Goal: Find specific page/section: Find specific page/section

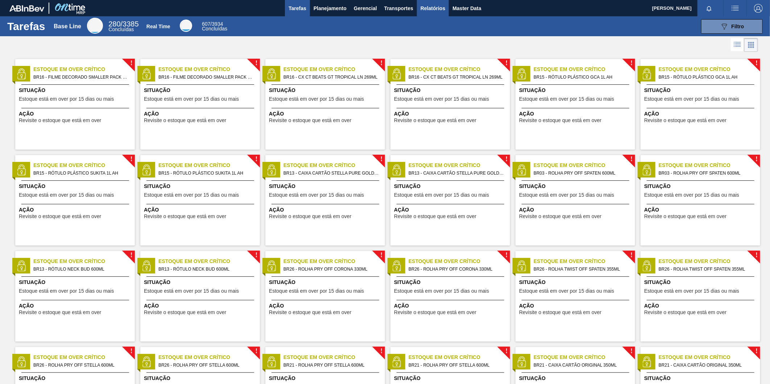
click at [429, 7] on span "Relatórios" at bounding box center [433, 8] width 25 height 9
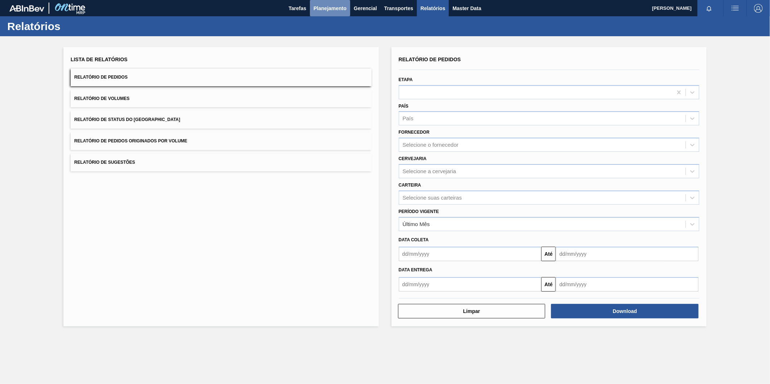
click at [327, 12] on span "Planejamento" at bounding box center [330, 8] width 33 height 9
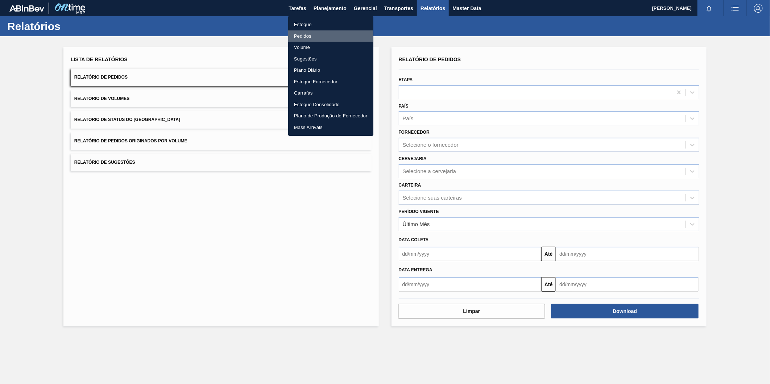
click at [298, 37] on li "Pedidos" at bounding box center [330, 36] width 85 height 12
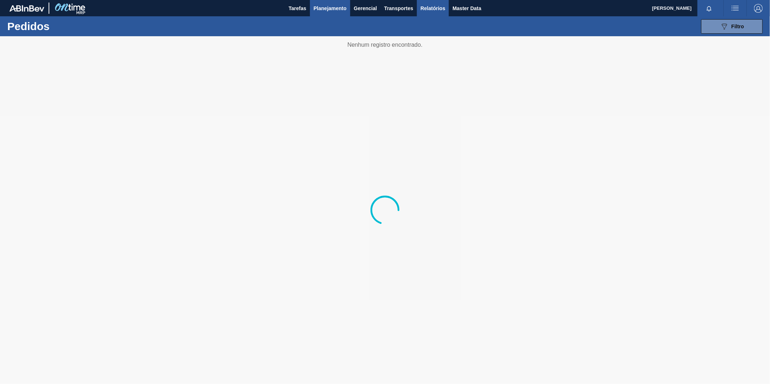
click at [430, 8] on span "Relatórios" at bounding box center [433, 8] width 25 height 9
